Goal: Find specific page/section: Find specific page/section

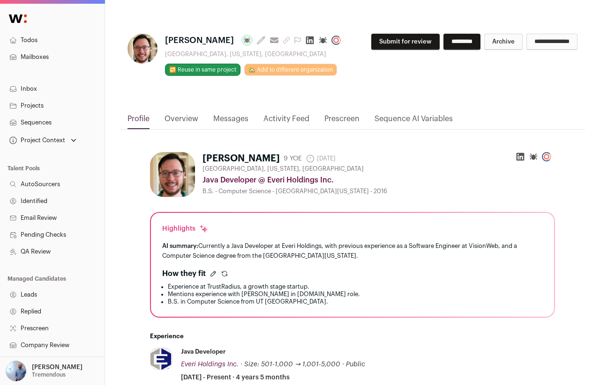
scroll to position [318, 0]
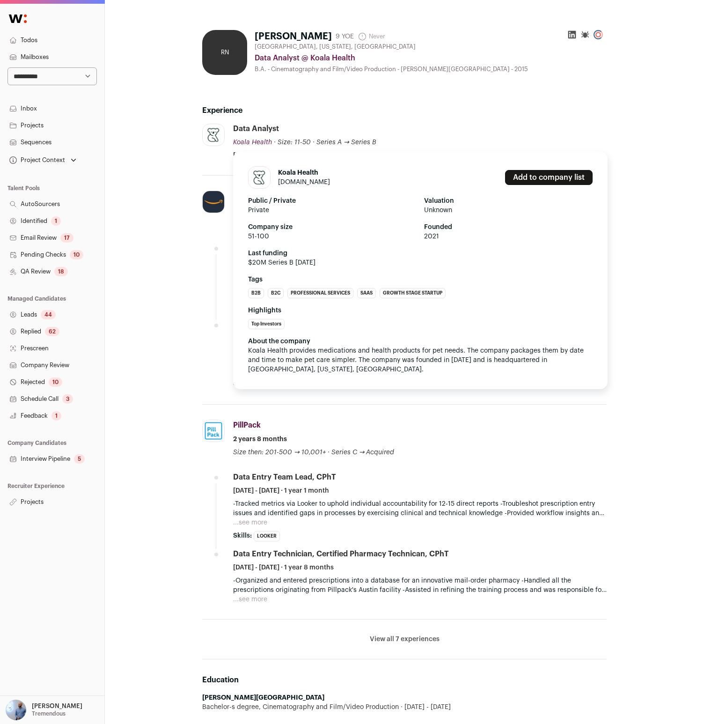
click at [289, 172] on h1 "Koala Health" at bounding box center [304, 172] width 52 height 9
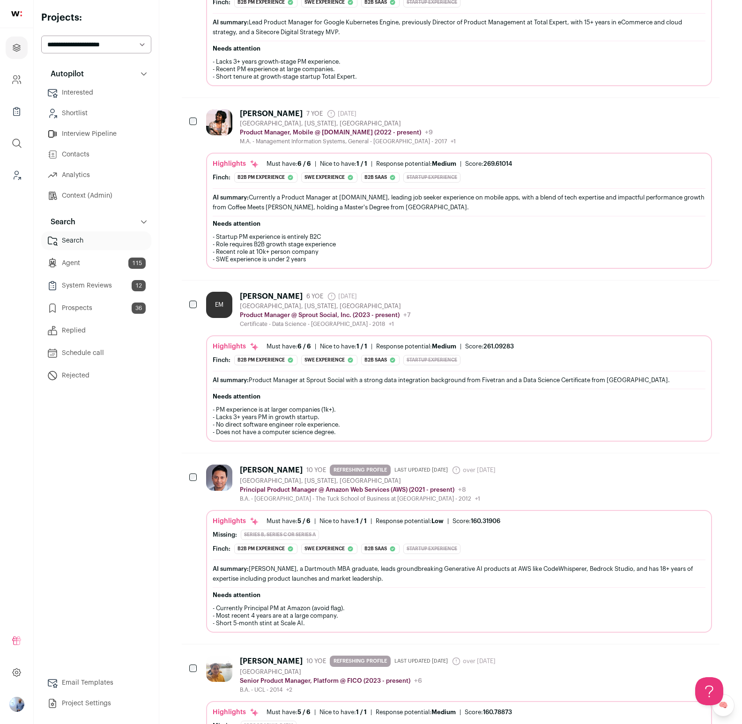
scroll to position [1629, 0]
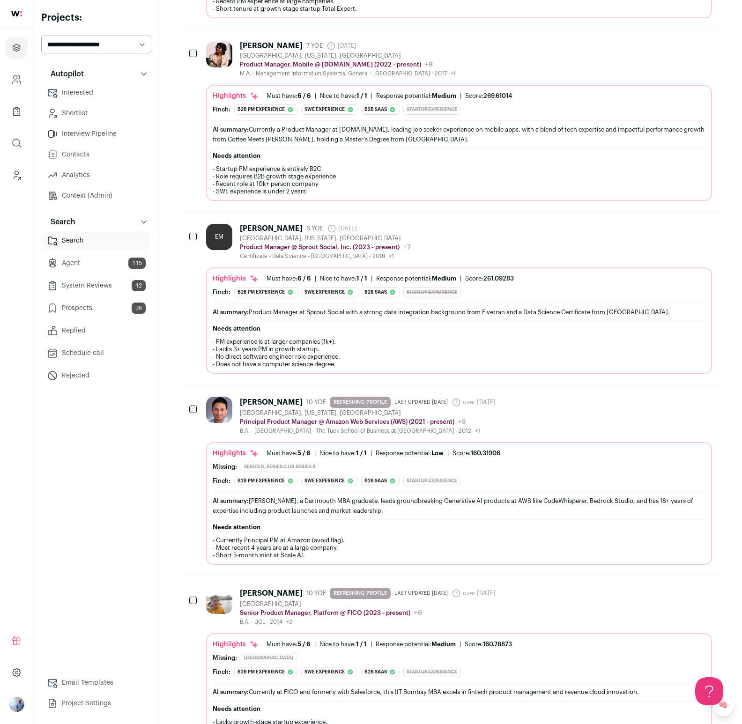
click at [539, 411] on div "[PERSON_NAME] 10 YOE REFRESHING PROFILE Last updated [DATE] over [DATE] Admin o…" at bounding box center [459, 416] width 506 height 38
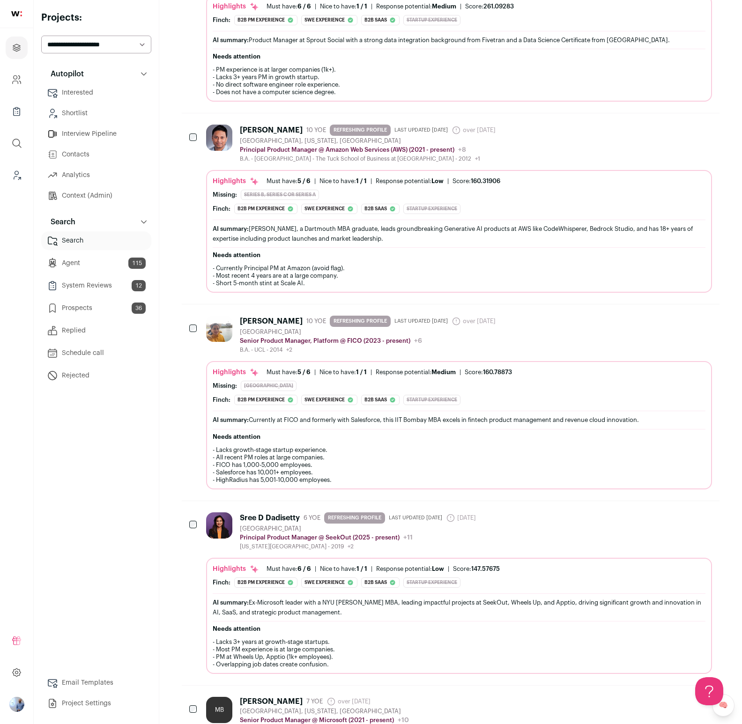
scroll to position [2016, 0]
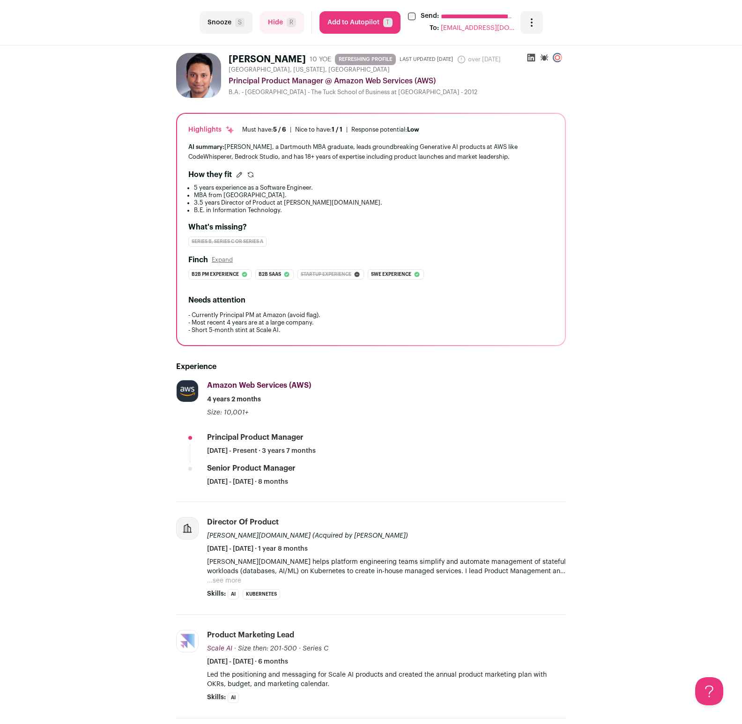
scroll to position [0, 0]
